Goal: Navigation & Orientation: Find specific page/section

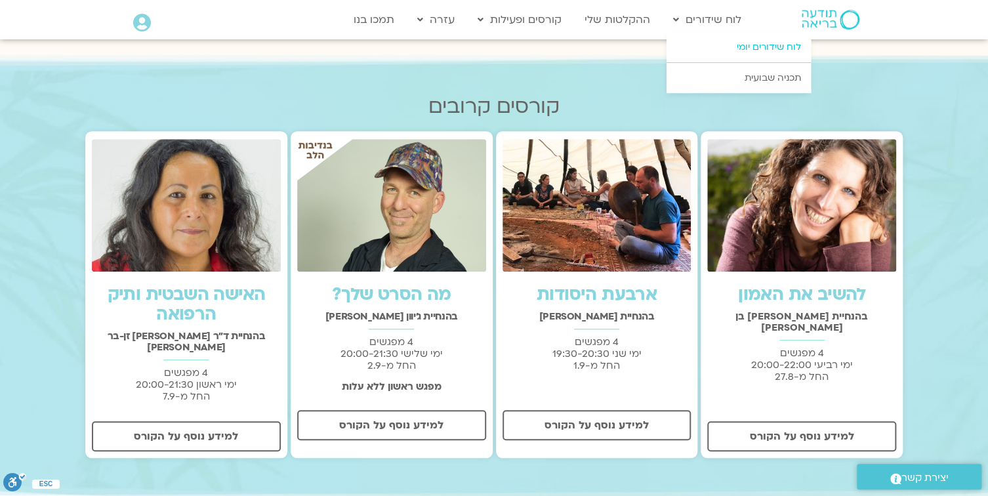
click at [754, 43] on link "לוח שידורים יומי" at bounding box center [738, 47] width 144 height 30
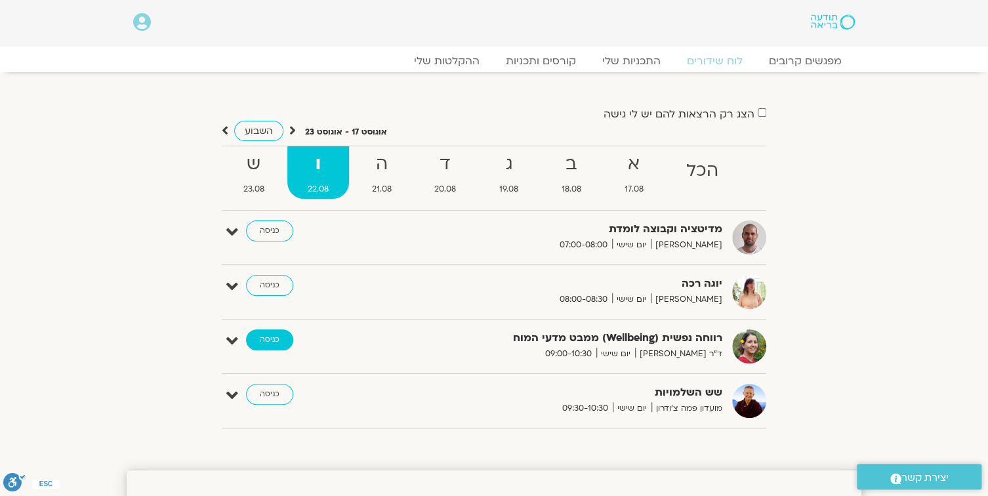
click at [275, 339] on link "כניסה" at bounding box center [269, 339] width 47 height 21
